Goal: Navigation & Orientation: Find specific page/section

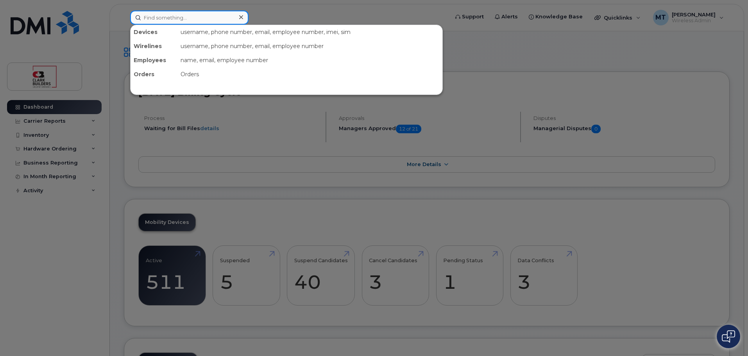
click at [220, 16] on input at bounding box center [189, 18] width 118 height 14
click at [280, 16] on div at bounding box center [374, 178] width 748 height 356
click at [233, 16] on input at bounding box center [189, 18] width 118 height 14
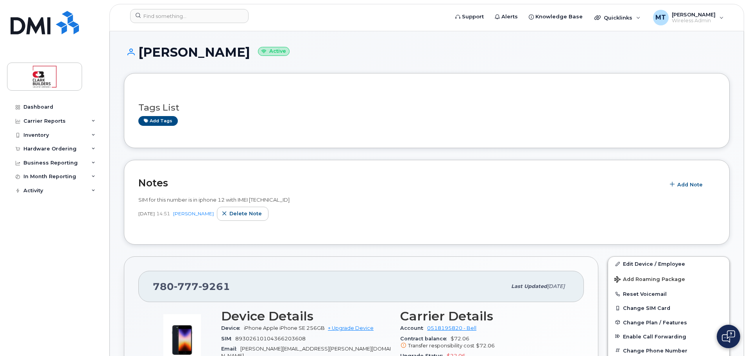
click at [379, 106] on h3 "Tags List" at bounding box center [426, 108] width 577 height 10
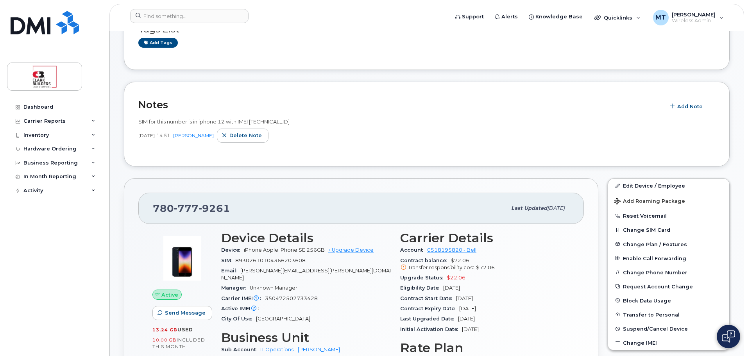
scroll to position [117, 0]
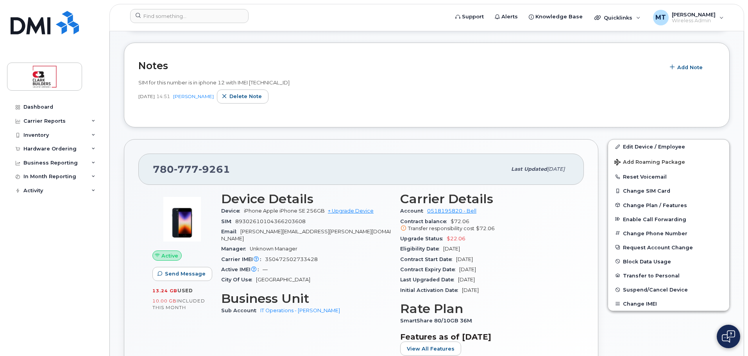
click at [460, 239] on span "$22.06" at bounding box center [456, 239] width 19 height 6
